Goal: Navigation & Orientation: Find specific page/section

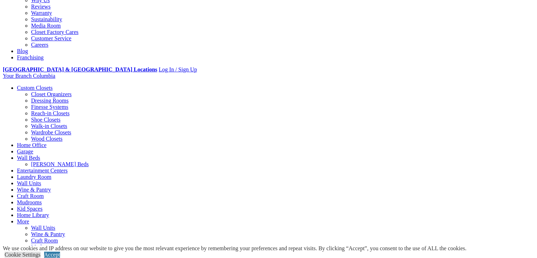
scroll to position [212, 0]
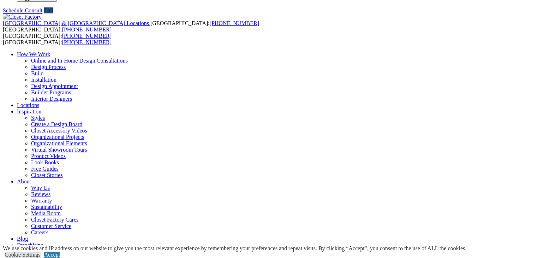
scroll to position [0, 0]
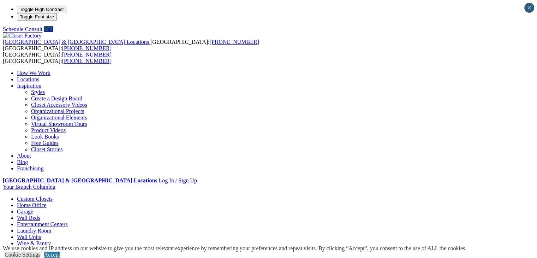
click at [47, 202] on link "Home Office" at bounding box center [32, 205] width 30 height 6
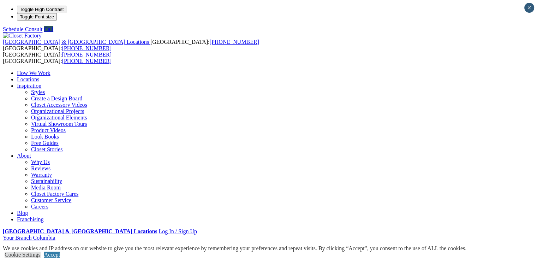
click at [34, 253] on link "Closet Organizers" at bounding box center [51, 256] width 41 height 6
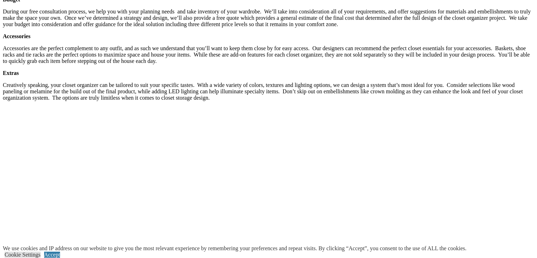
scroll to position [1166, 0]
